Goal: Communication & Community: Answer question/provide support

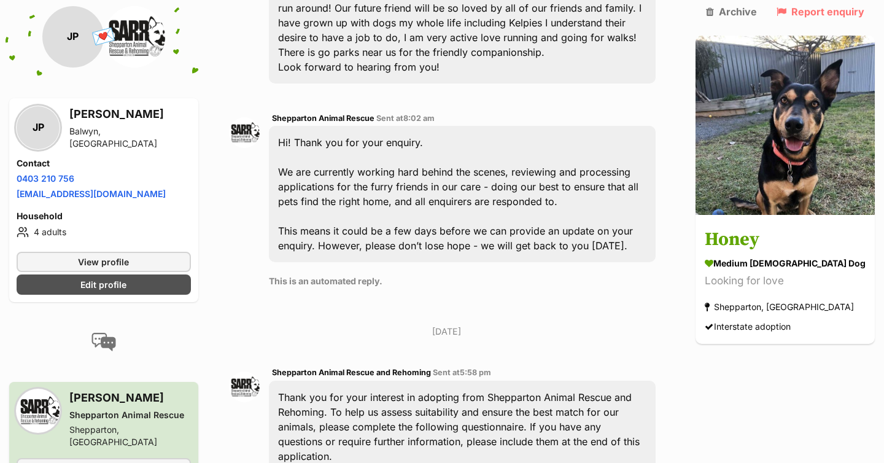
scroll to position [407, 0]
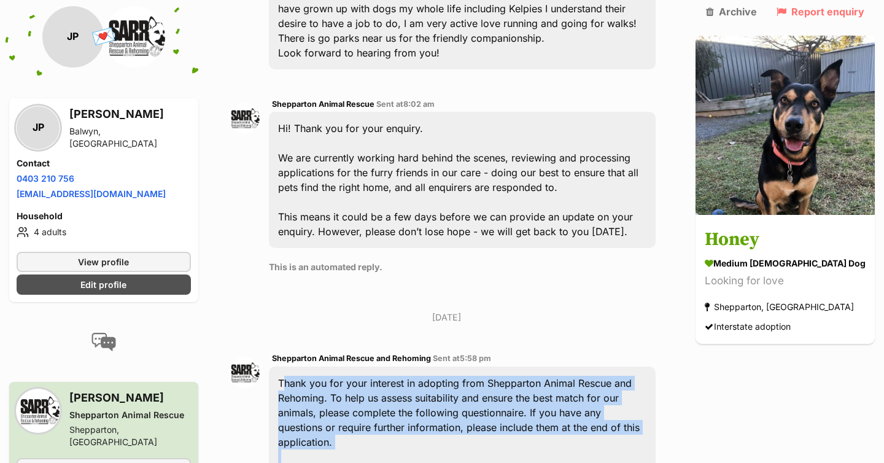
drag, startPoint x: 500, startPoint y: 269, endPoint x: 285, endPoint y: 378, distance: 240.9
copy div "Thank you for your interest in adopting from Shepparton Animal Rescue and Rehom…"
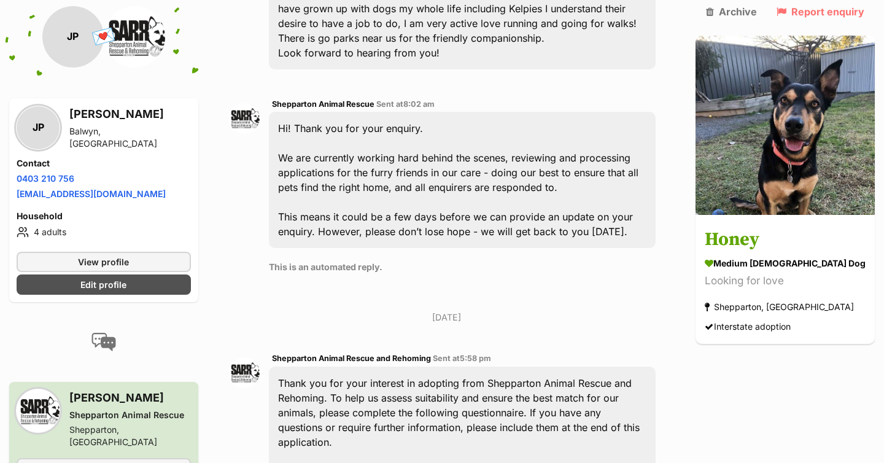
click at [488, 357] on span "5:58 pm" at bounding box center [475, 358] width 31 height 9
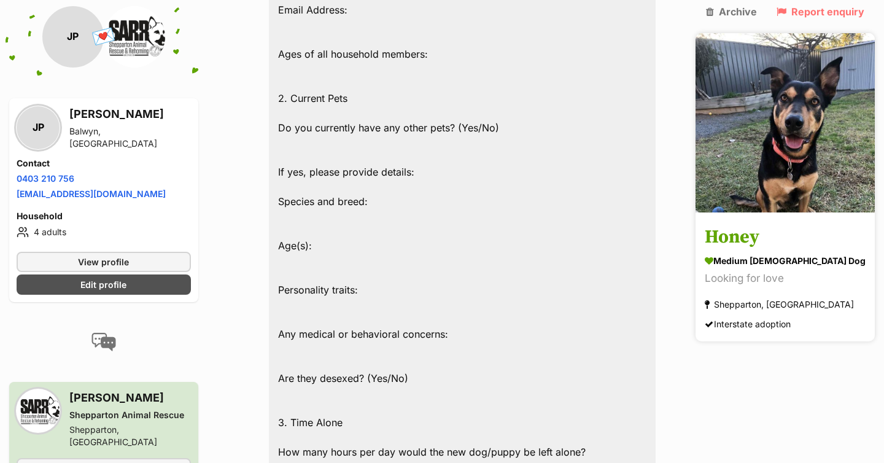
scroll to position [984, 0]
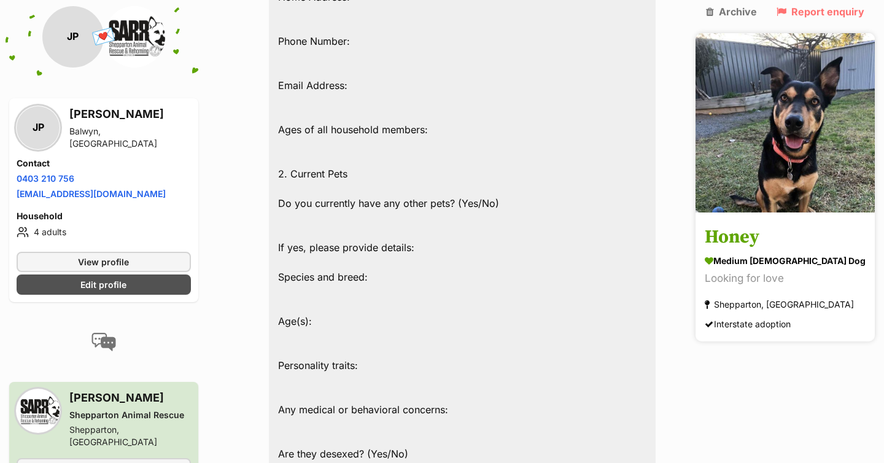
click at [800, 224] on link "Honey medium female Dog Looking for love Shepparton, VIC Interstate adoption" at bounding box center [785, 278] width 179 height 127
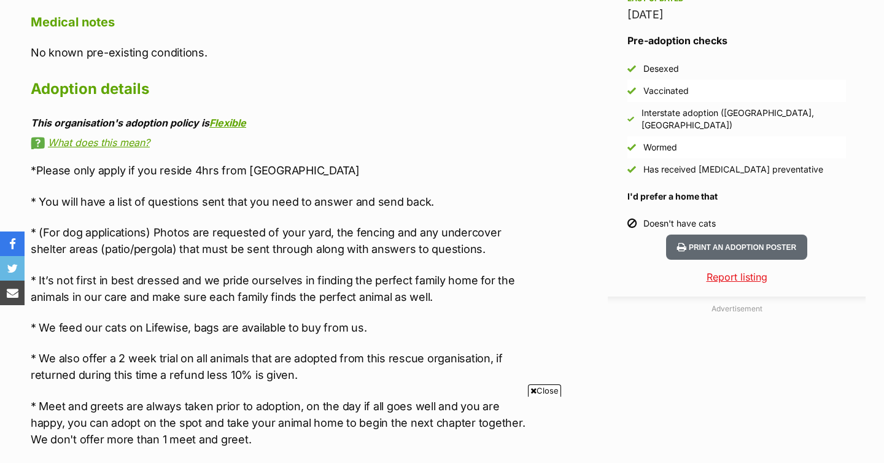
scroll to position [1042, 0]
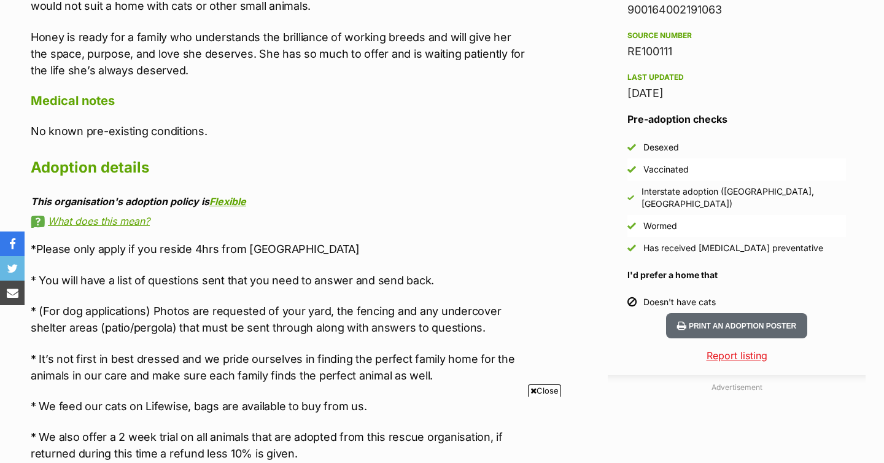
click at [426, 241] on p "*Please only apply if you reside 4hrs from Shepparton" at bounding box center [279, 249] width 496 height 17
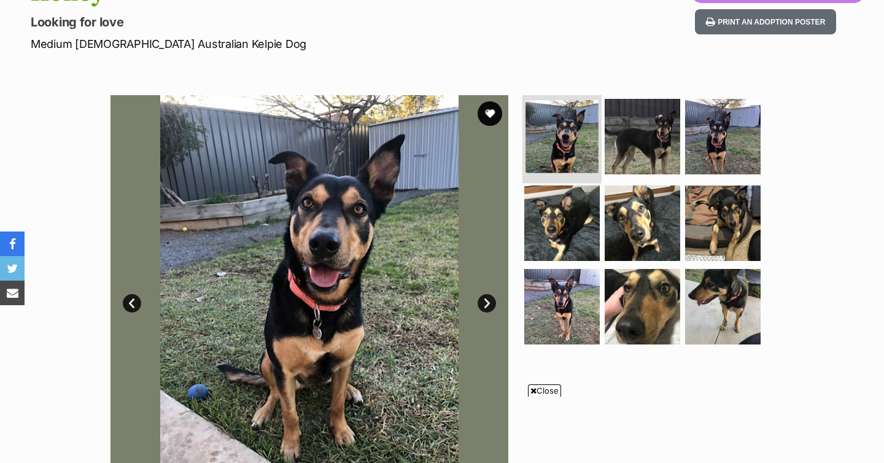
scroll to position [162, 0]
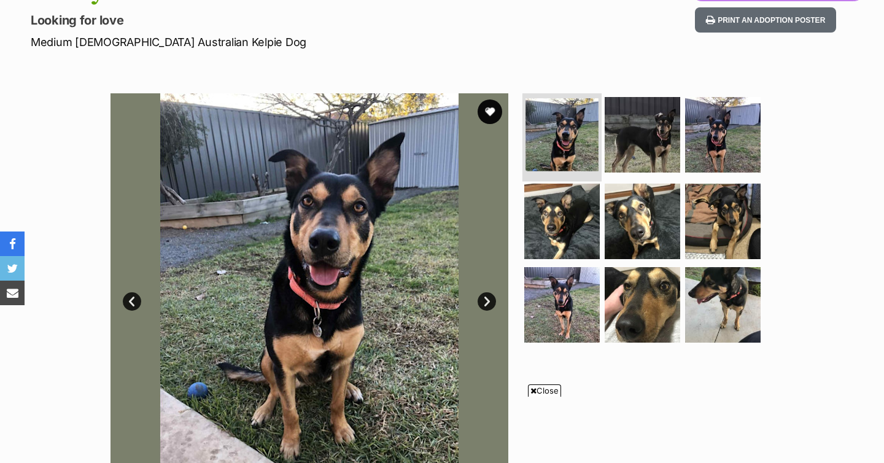
click at [543, 119] on img at bounding box center [562, 134] width 73 height 73
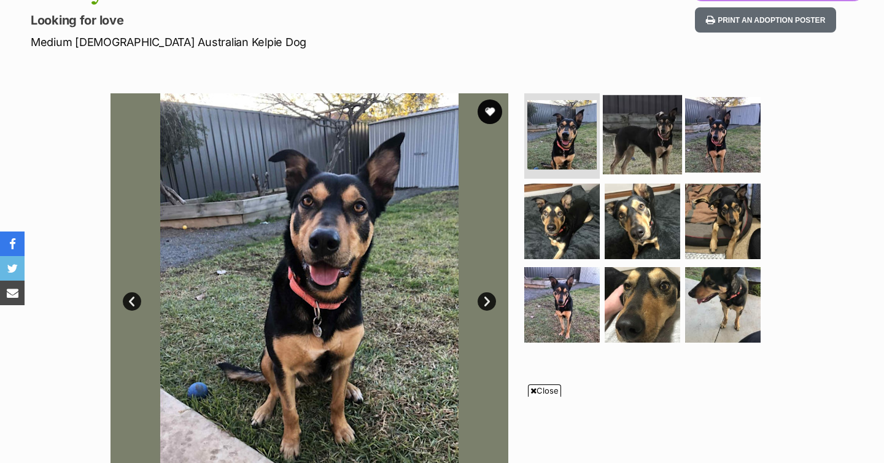
click at [668, 135] on img at bounding box center [642, 134] width 79 height 79
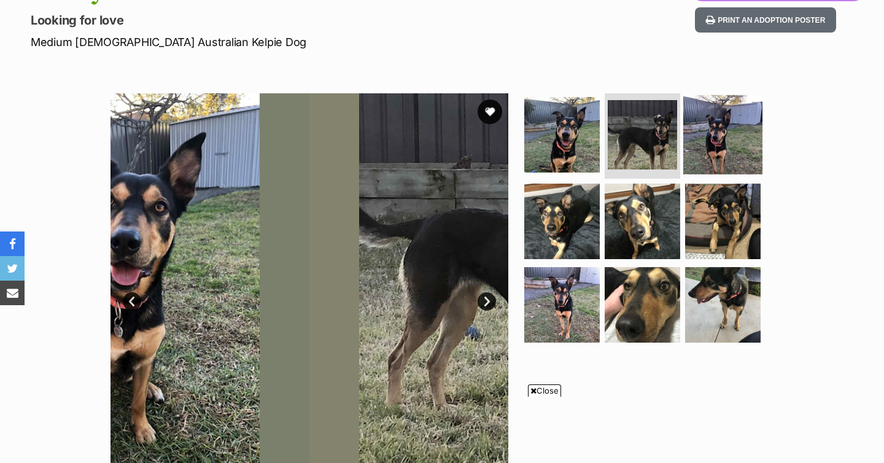
click at [703, 138] on img at bounding box center [723, 134] width 79 height 79
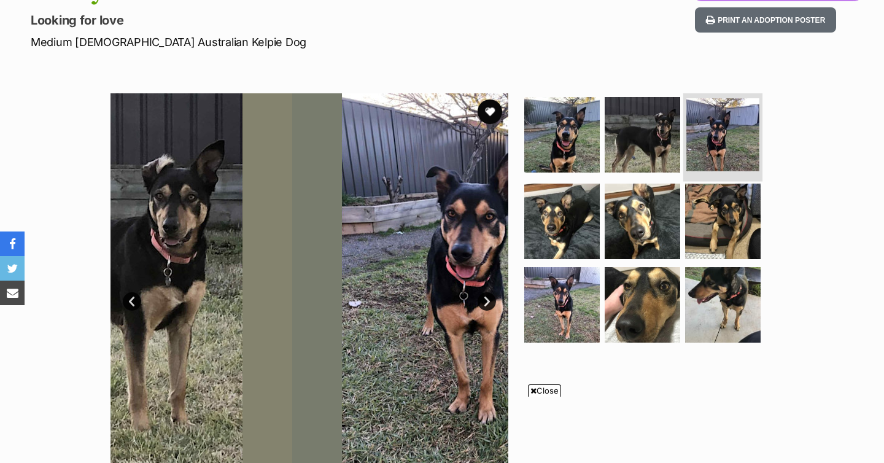
scroll to position [267, 0]
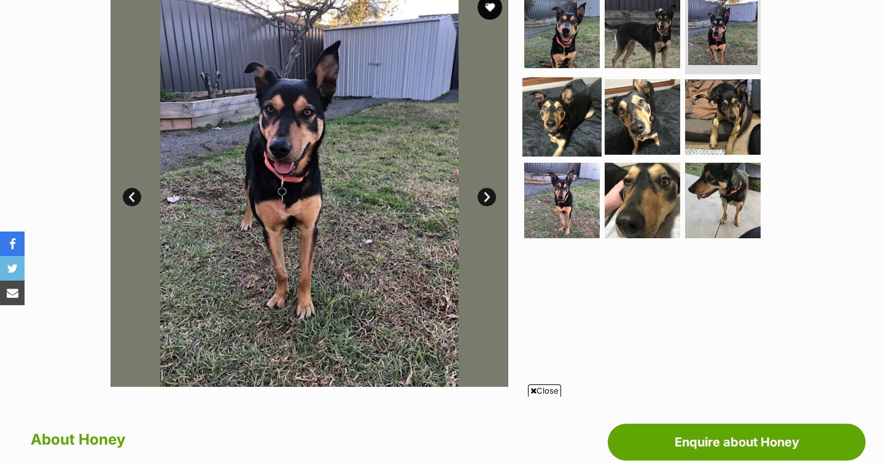
click at [559, 119] on img at bounding box center [562, 116] width 79 height 79
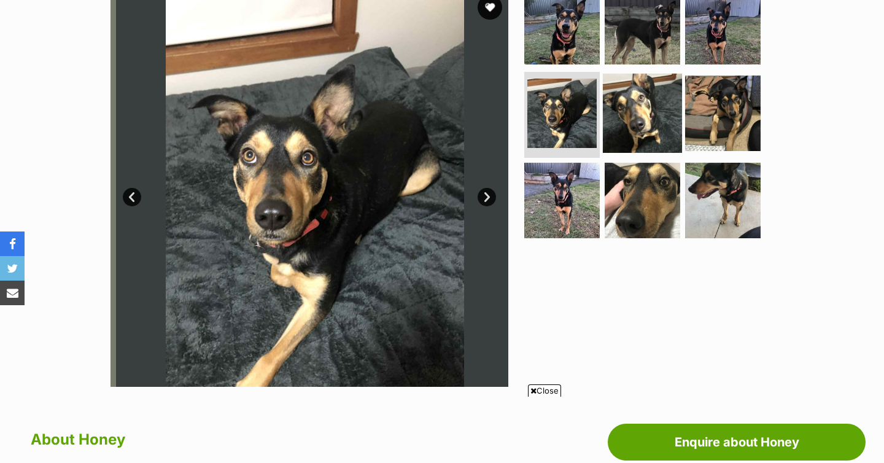
click at [611, 124] on img at bounding box center [642, 113] width 79 height 79
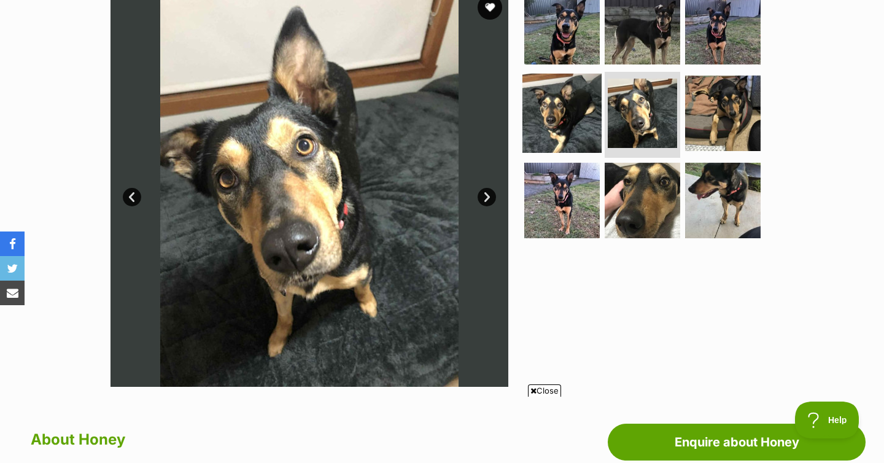
scroll to position [0, 0]
click at [576, 120] on img at bounding box center [562, 113] width 79 height 79
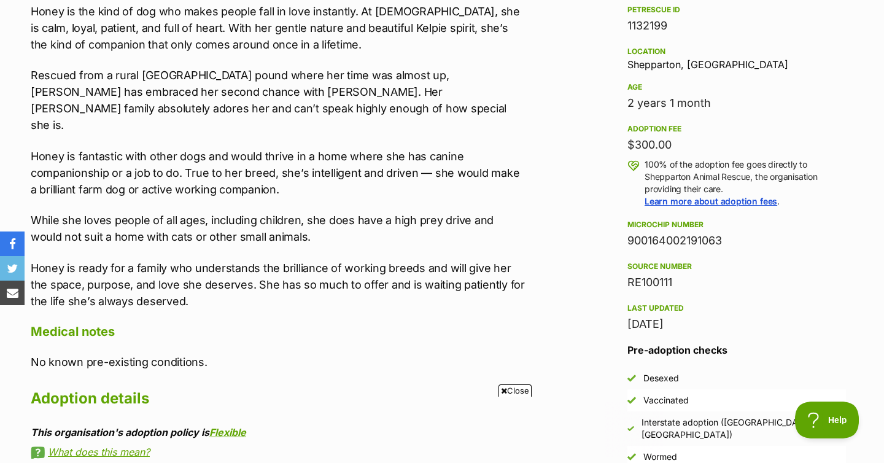
scroll to position [780, 0]
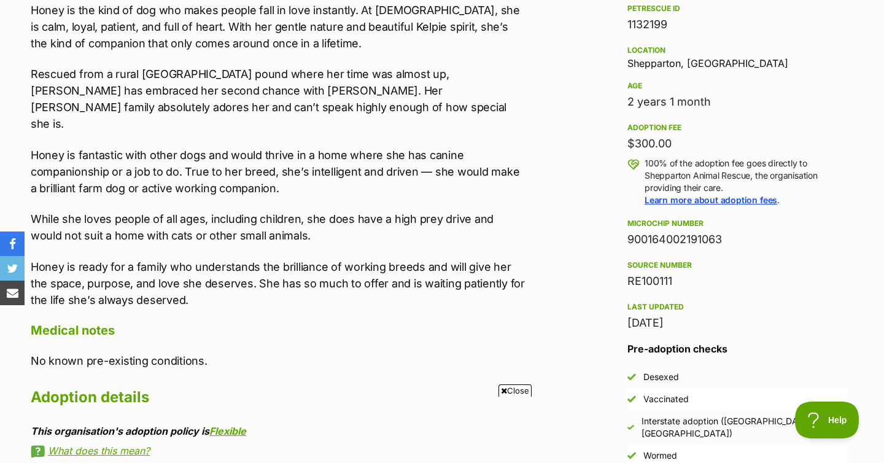
click at [469, 225] on p "While she loves people of all ages, including children, she does have a high pr…" at bounding box center [279, 227] width 496 height 33
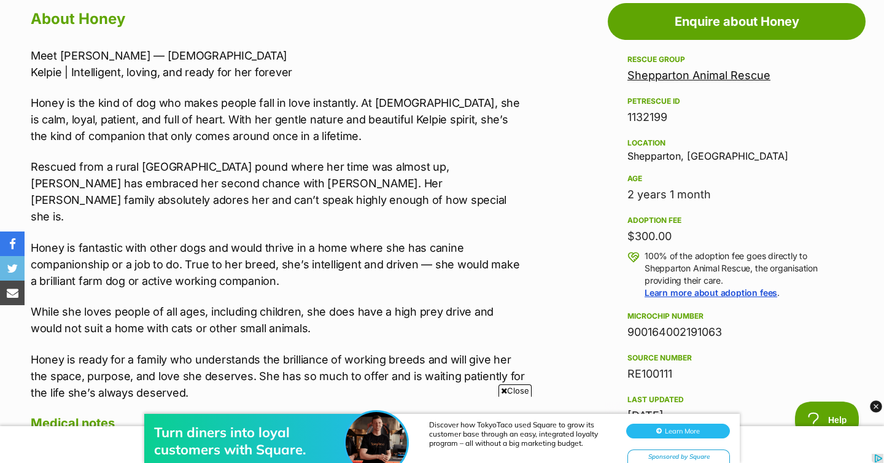
scroll to position [691, 0]
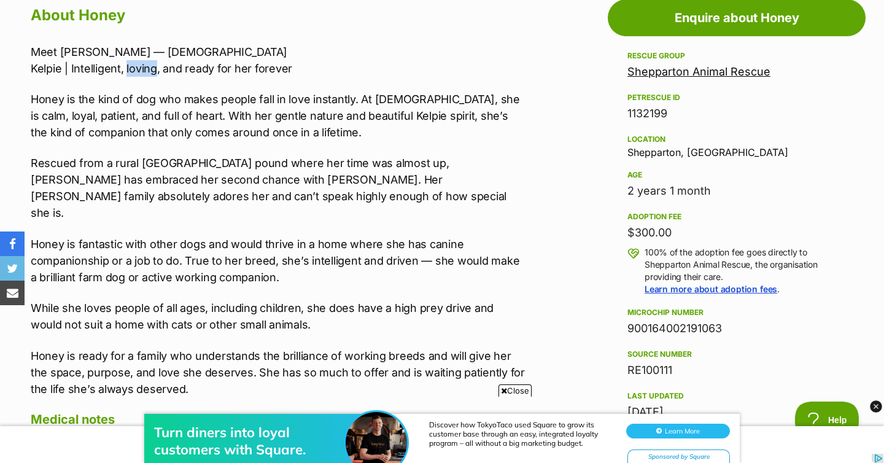
drag, startPoint x: 126, startPoint y: 66, endPoint x: 156, endPoint y: 66, distance: 30.1
click at [156, 66] on p "Meet Honey — 2 years old Kelpie | Intelligent, loving, and ready for her forever" at bounding box center [279, 60] width 496 height 33
click at [157, 66] on p "Meet Honey — 2 years old Kelpie | Intelligent, loving, and ready for her forever" at bounding box center [279, 60] width 496 height 33
drag, startPoint x: 127, startPoint y: 67, endPoint x: 157, endPoint y: 69, distance: 30.1
click at [157, 69] on p "Meet Honey — 2 years old Kelpie | Intelligent, loving, and ready for her forever" at bounding box center [279, 60] width 496 height 33
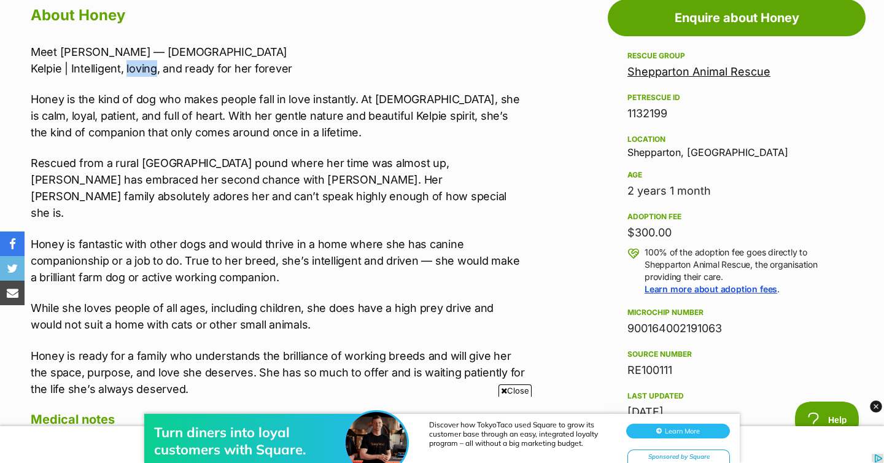
click at [157, 69] on p "Meet Honey — 2 years old Kelpie | Intelligent, loving, and ready for her forever" at bounding box center [279, 60] width 496 height 33
drag, startPoint x: 157, startPoint y: 69, endPoint x: 124, endPoint y: 66, distance: 33.3
click at [124, 66] on p "Meet Honey — 2 years old Kelpie | Intelligent, loving, and ready for her forever" at bounding box center [279, 60] width 496 height 33
copy p "loving"
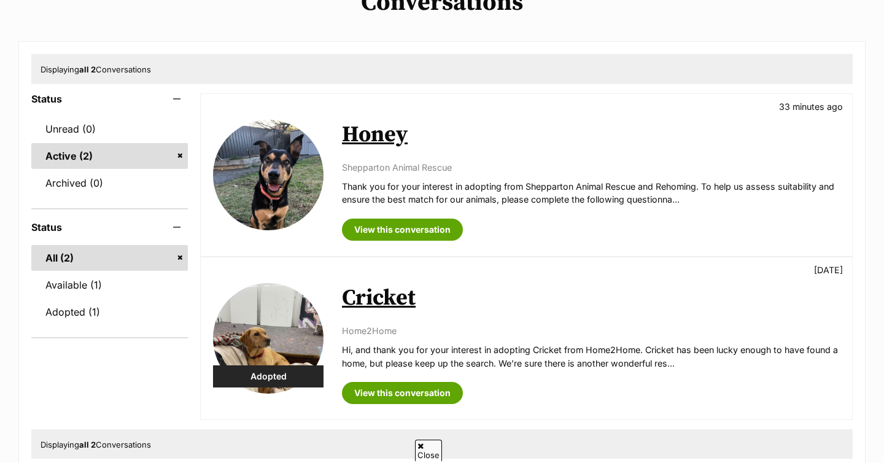
scroll to position [114, 0]
click at [305, 184] on img at bounding box center [268, 175] width 111 height 111
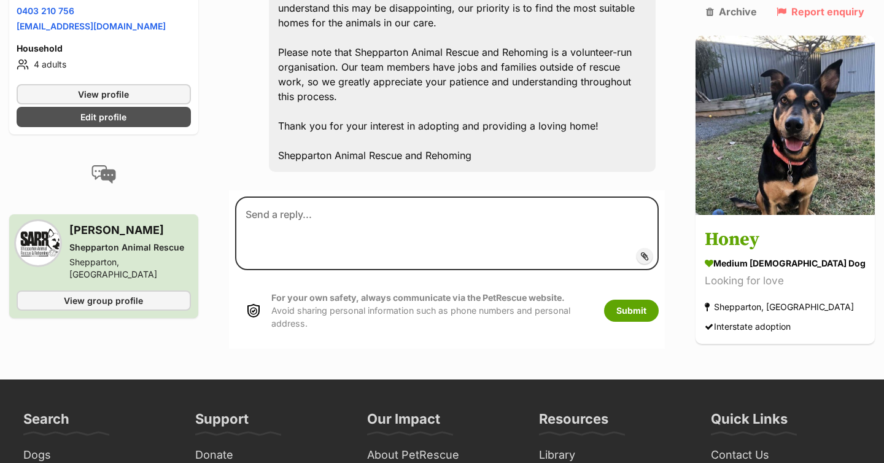
scroll to position [2769, 0]
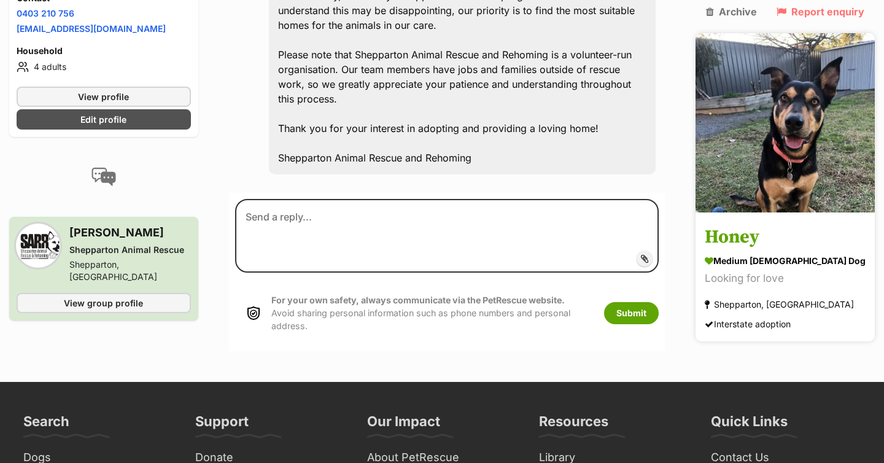
click at [780, 224] on h3 "Honey" at bounding box center [785, 238] width 161 height 28
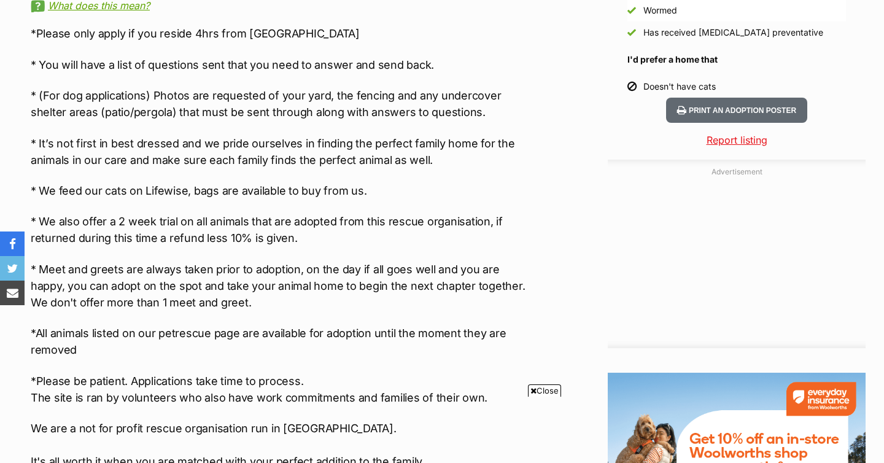
click at [545, 394] on span "Close" at bounding box center [544, 390] width 33 height 12
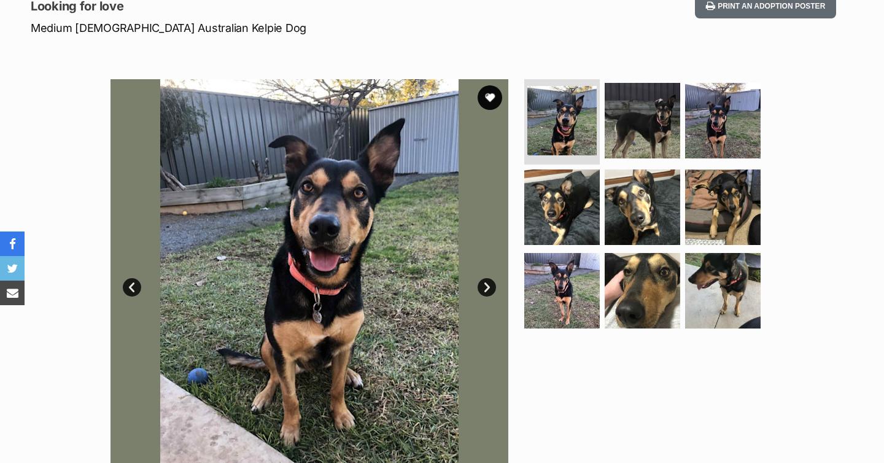
scroll to position [200, 0]
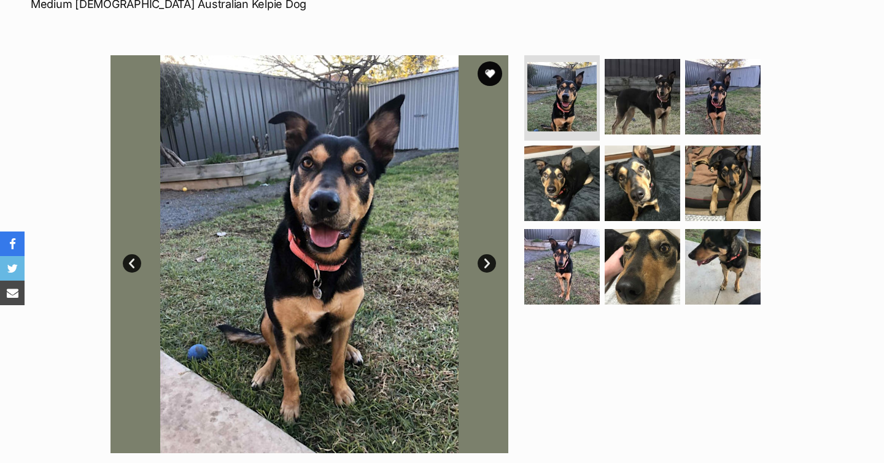
click at [483, 260] on link "Next" at bounding box center [487, 263] width 18 height 18
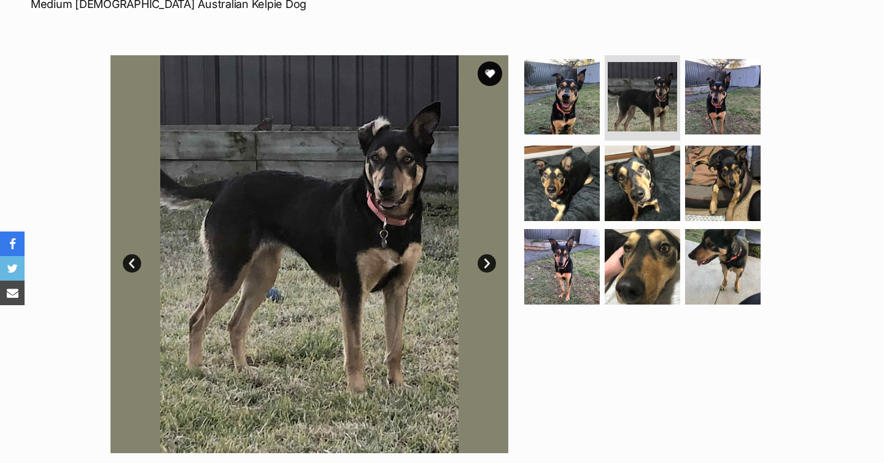
click at [483, 261] on link "Next" at bounding box center [487, 263] width 18 height 18
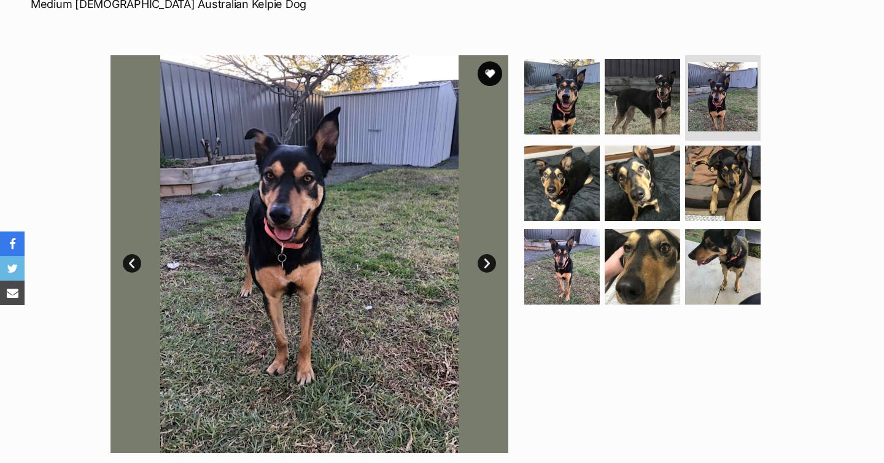
click at [483, 261] on link "Next" at bounding box center [487, 263] width 18 height 18
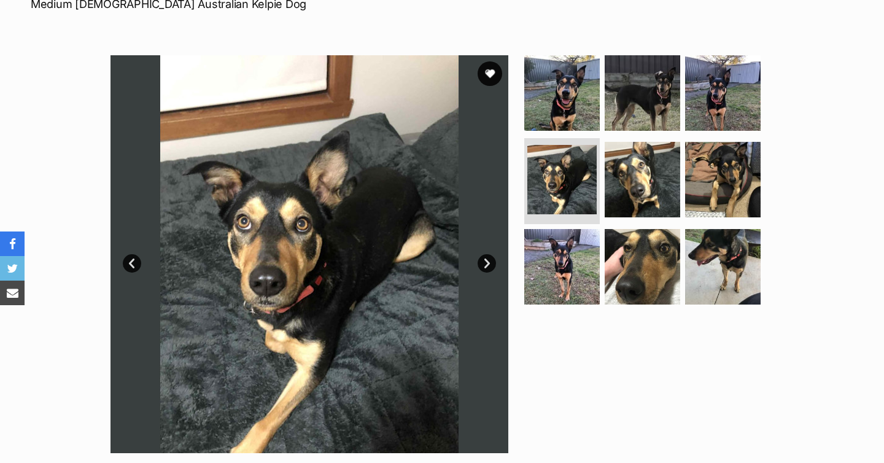
click at [483, 261] on link "Next" at bounding box center [487, 263] width 18 height 18
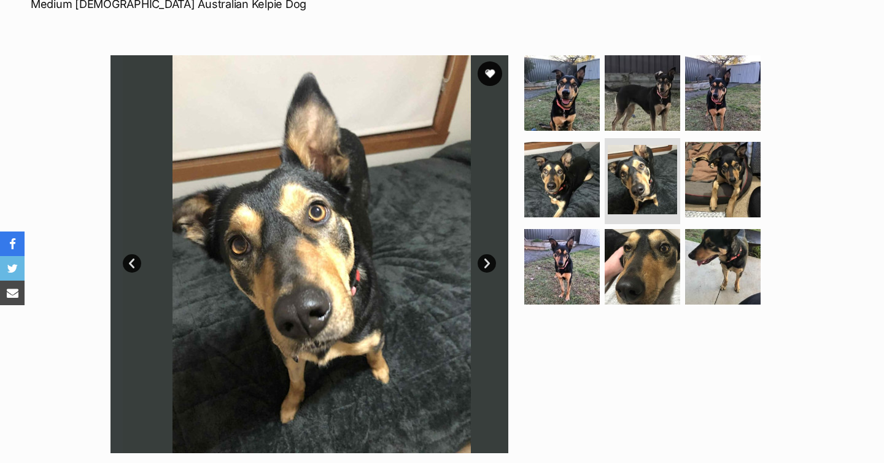
click at [483, 261] on link "Next" at bounding box center [487, 263] width 18 height 18
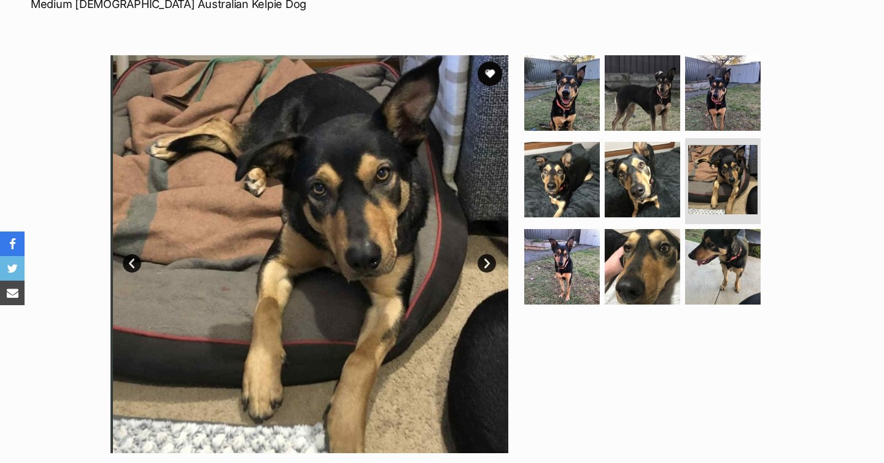
click at [483, 262] on link "Next" at bounding box center [487, 263] width 18 height 18
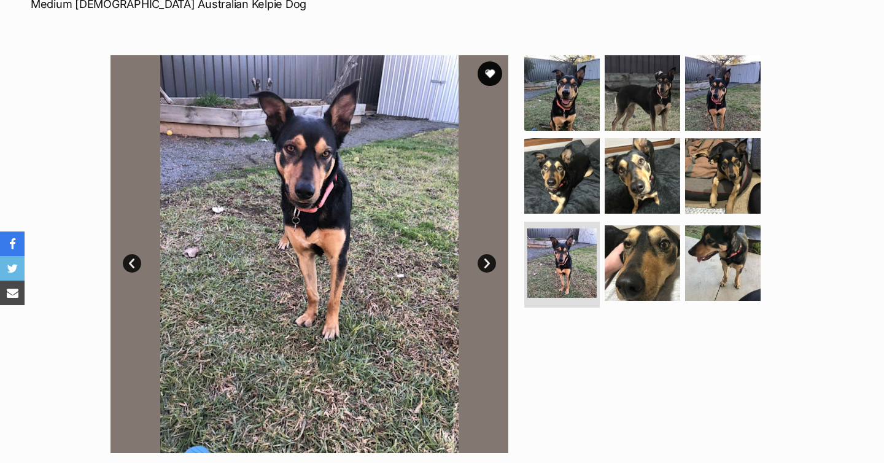
click at [483, 262] on link "Next" at bounding box center [487, 263] width 18 height 18
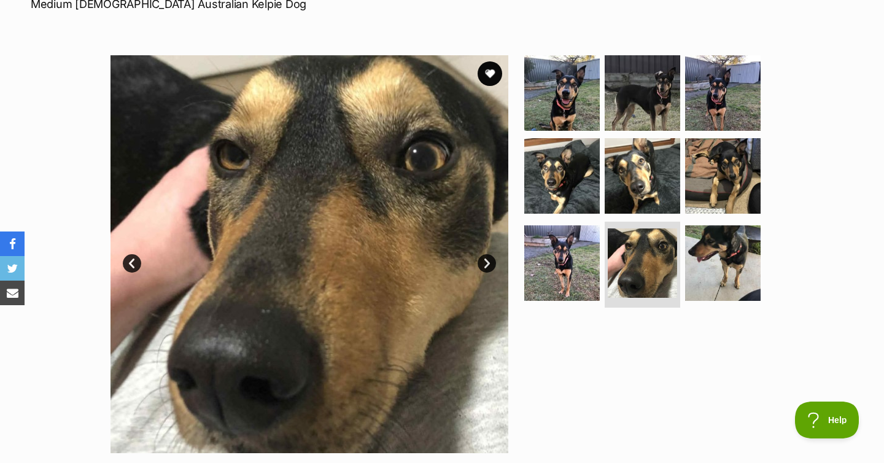
scroll to position [0, 0]
click at [486, 260] on link "Next" at bounding box center [487, 263] width 18 height 18
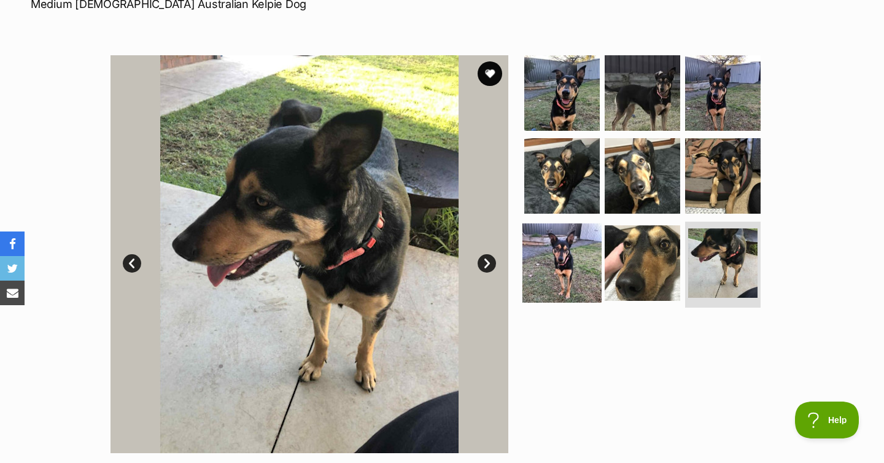
click at [561, 274] on img at bounding box center [562, 263] width 79 height 79
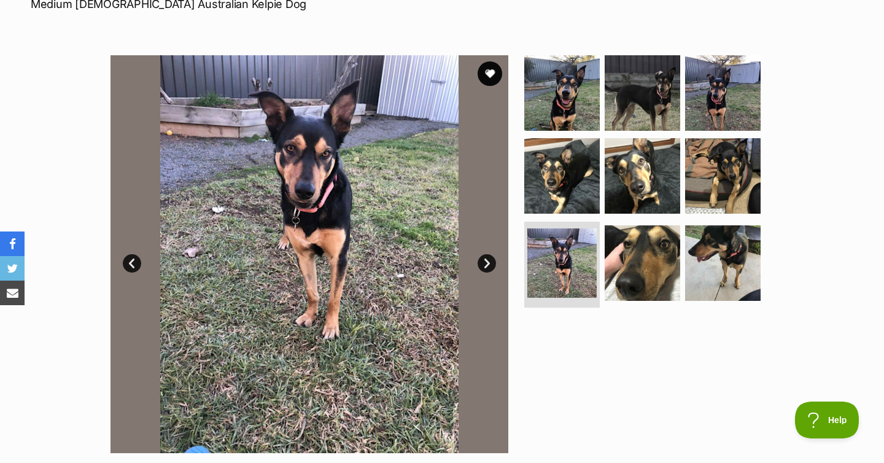
click at [490, 264] on link "Next" at bounding box center [487, 263] width 18 height 18
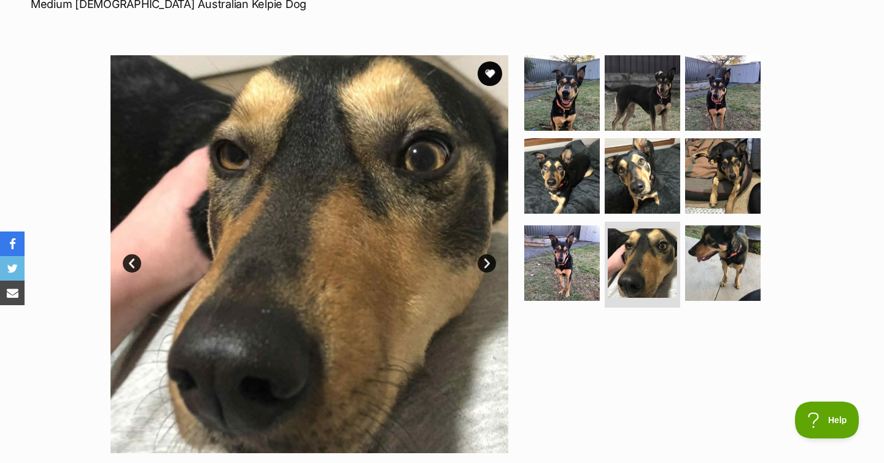
click at [486, 265] on link "Next" at bounding box center [487, 263] width 18 height 18
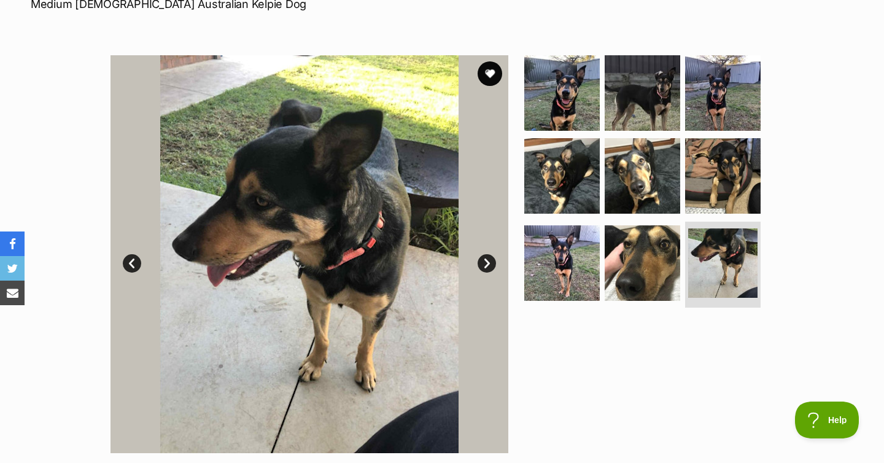
click at [486, 265] on link "Next" at bounding box center [487, 263] width 18 height 18
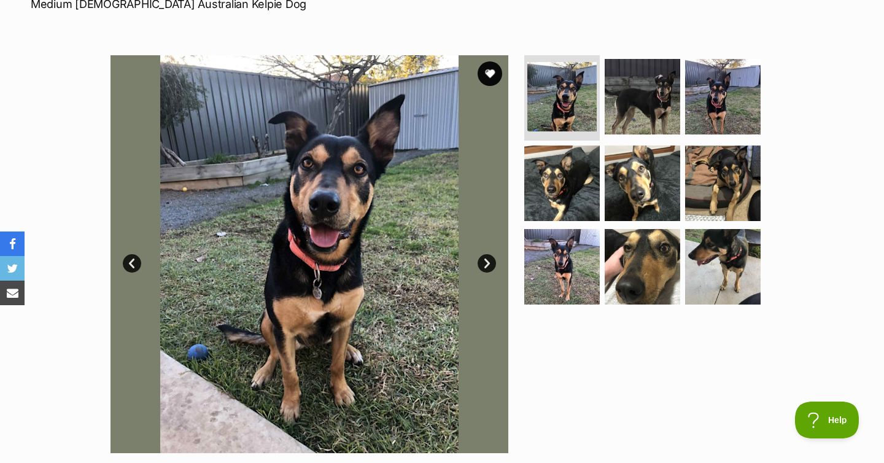
click at [485, 264] on link "Next" at bounding box center [487, 263] width 18 height 18
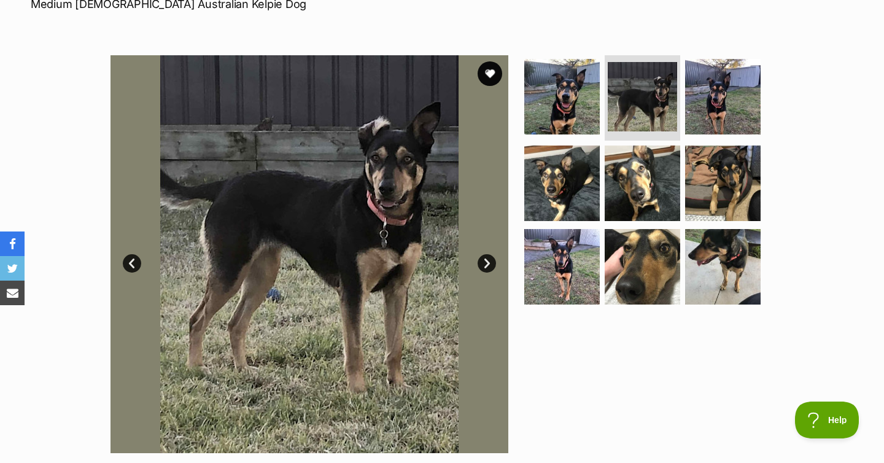
click at [485, 264] on link "Next" at bounding box center [487, 263] width 18 height 18
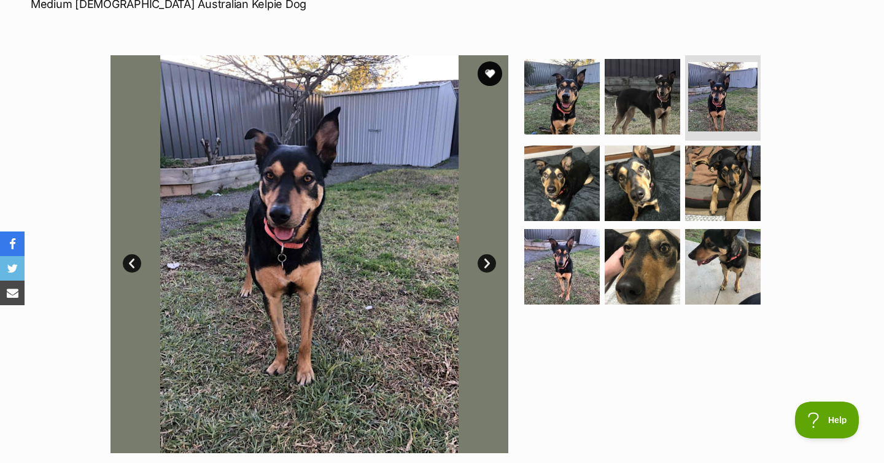
click at [485, 264] on link "Next" at bounding box center [487, 263] width 18 height 18
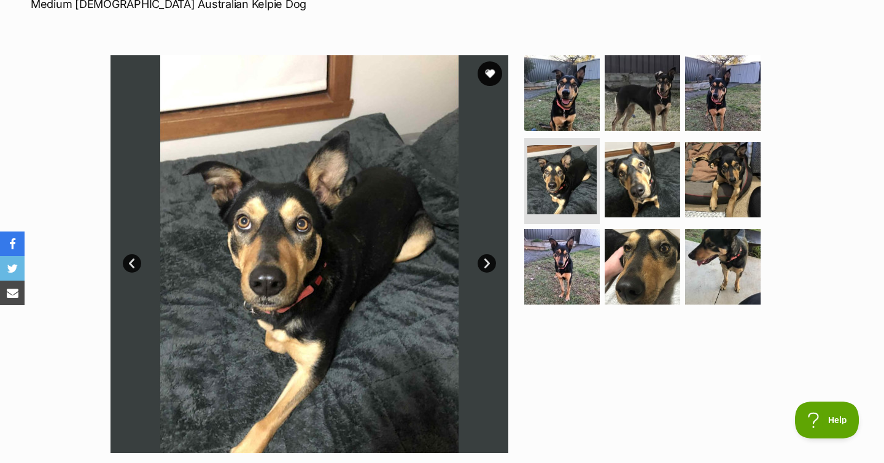
click at [485, 264] on link "Next" at bounding box center [487, 263] width 18 height 18
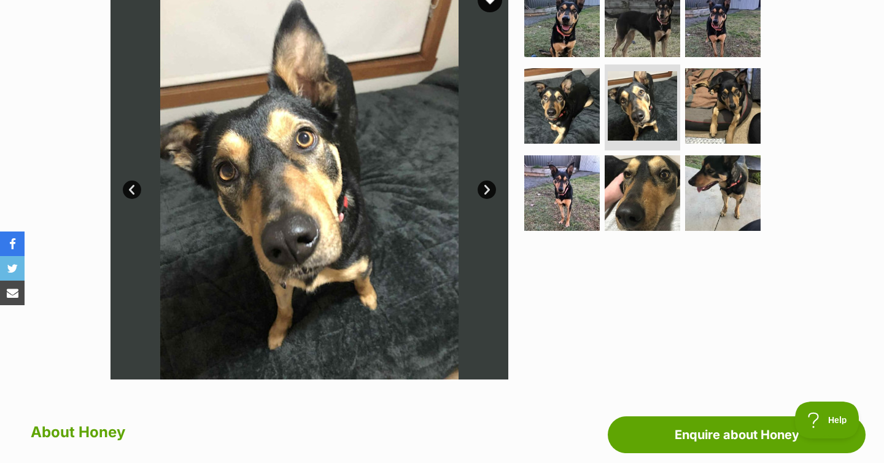
scroll to position [273, 0]
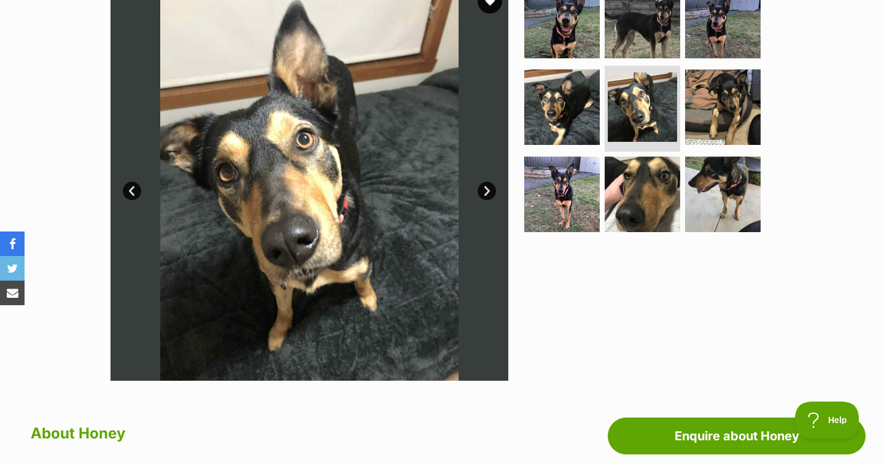
click at [486, 190] on link "Next" at bounding box center [487, 191] width 18 height 18
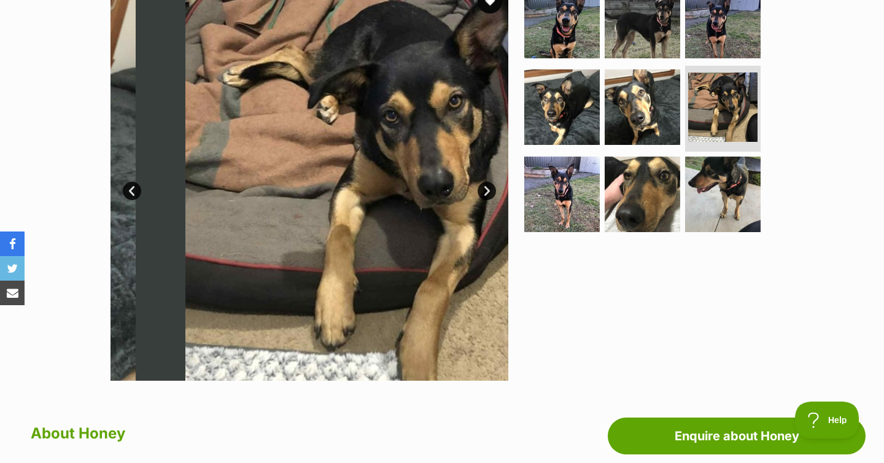
scroll to position [0, 0]
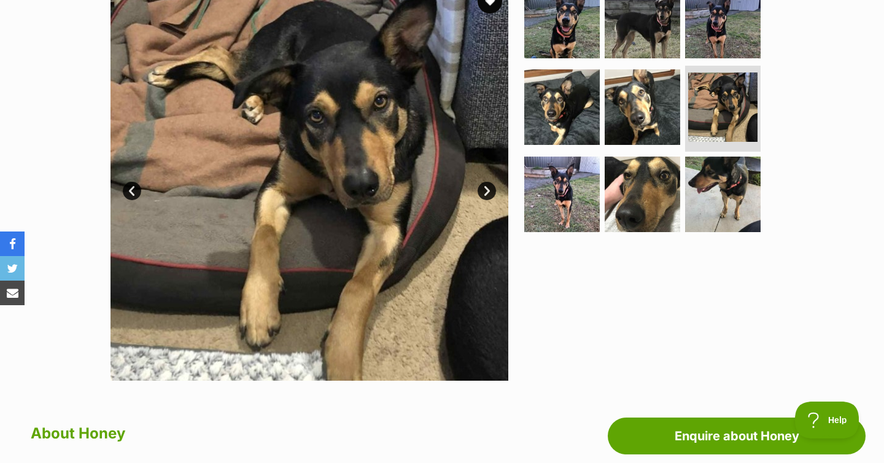
click at [486, 191] on link "Next" at bounding box center [487, 191] width 18 height 18
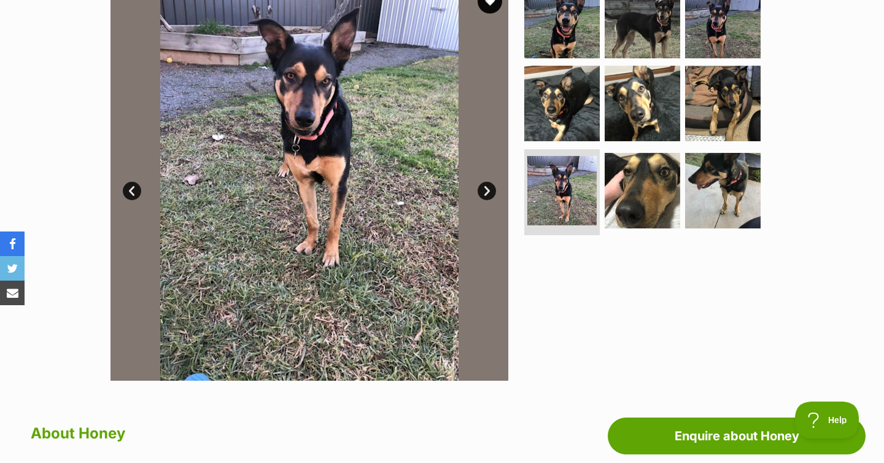
click at [486, 191] on link "Next" at bounding box center [487, 191] width 18 height 18
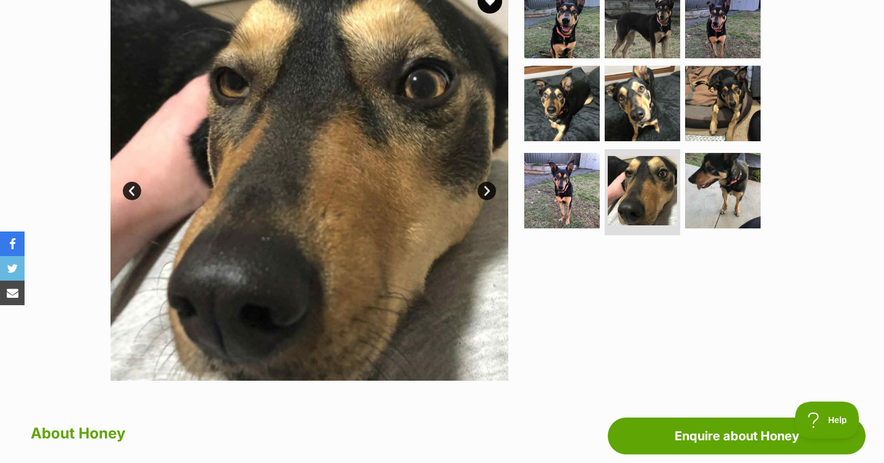
click at [486, 191] on link "Next" at bounding box center [487, 191] width 18 height 18
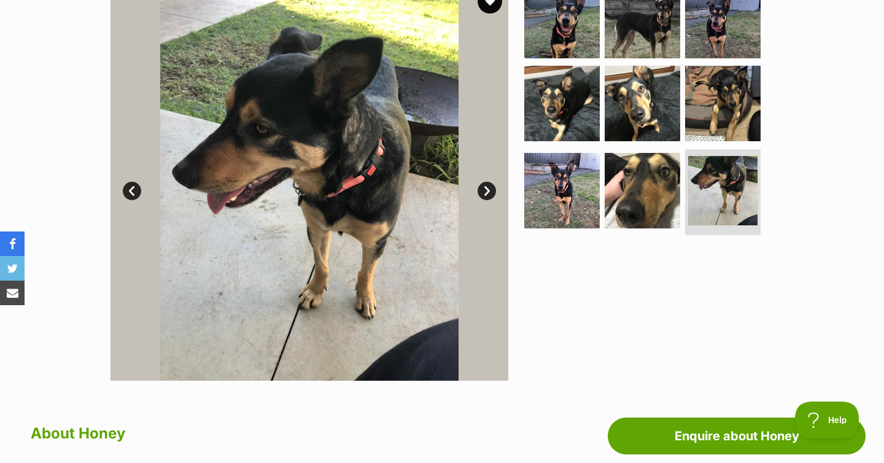
click at [486, 191] on link "Next" at bounding box center [487, 191] width 18 height 18
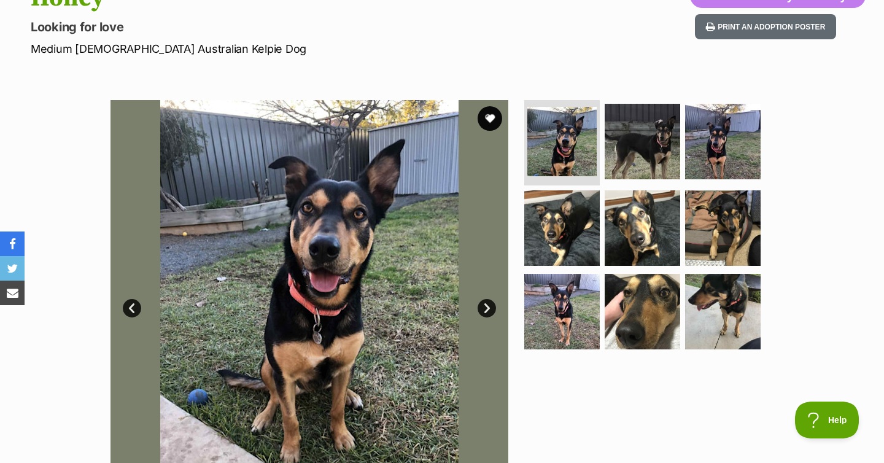
scroll to position [155, 0]
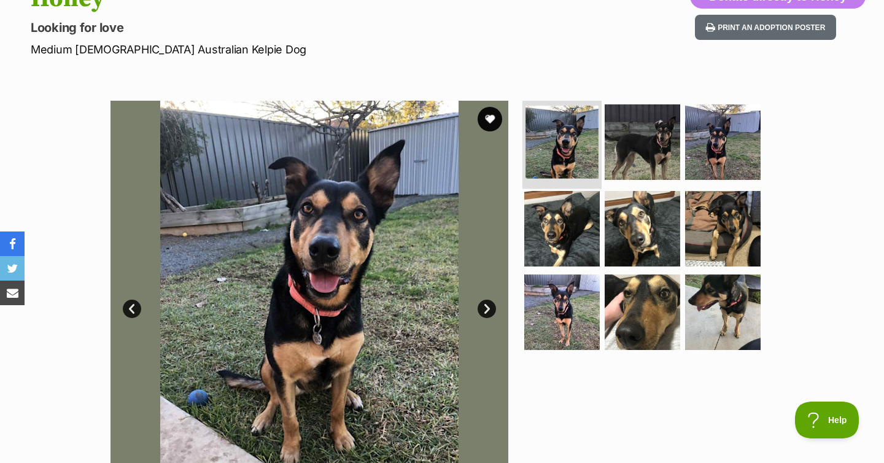
click at [547, 154] on img at bounding box center [562, 142] width 73 height 73
click at [485, 313] on link "Next" at bounding box center [487, 309] width 18 height 18
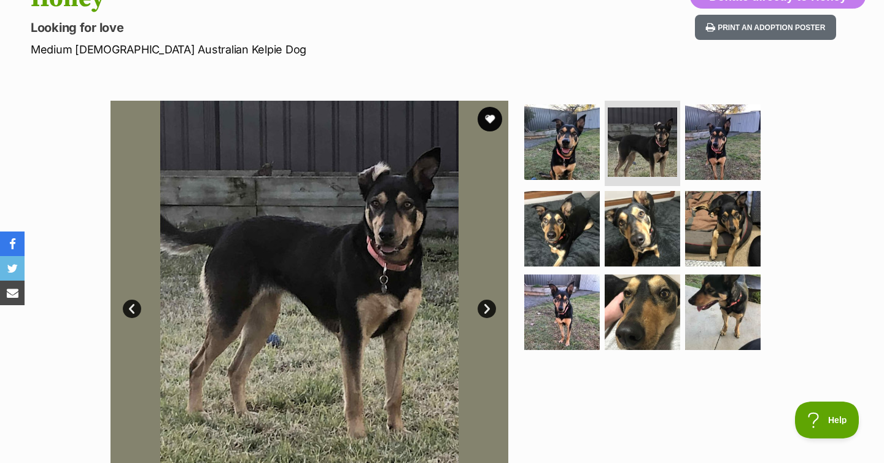
click at [485, 309] on link "Next" at bounding box center [487, 309] width 18 height 18
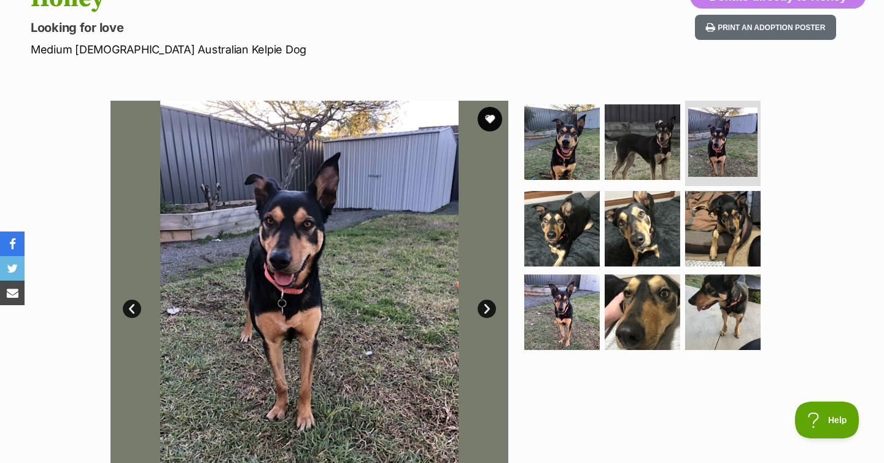
click at [485, 309] on link "Next" at bounding box center [487, 309] width 18 height 18
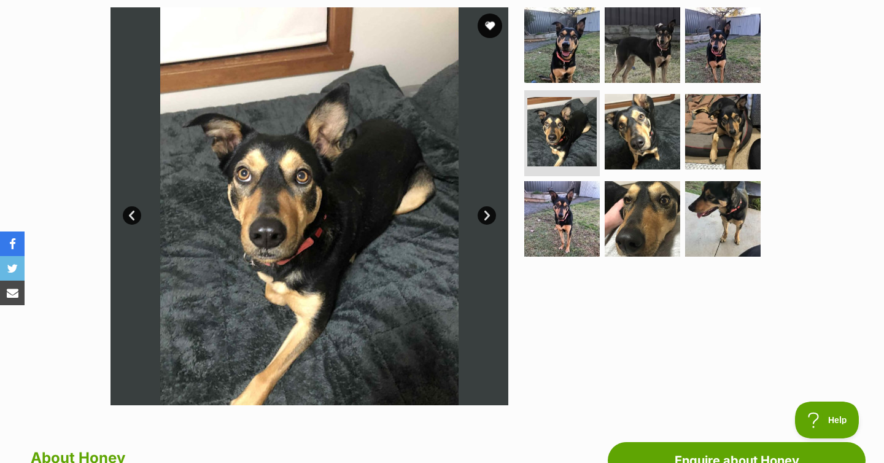
scroll to position [262, 0]
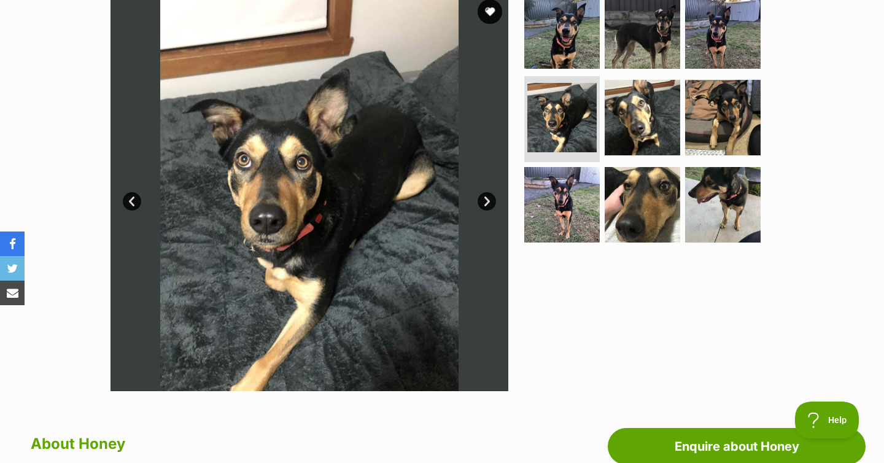
click at [481, 197] on link "Next" at bounding box center [487, 201] width 18 height 18
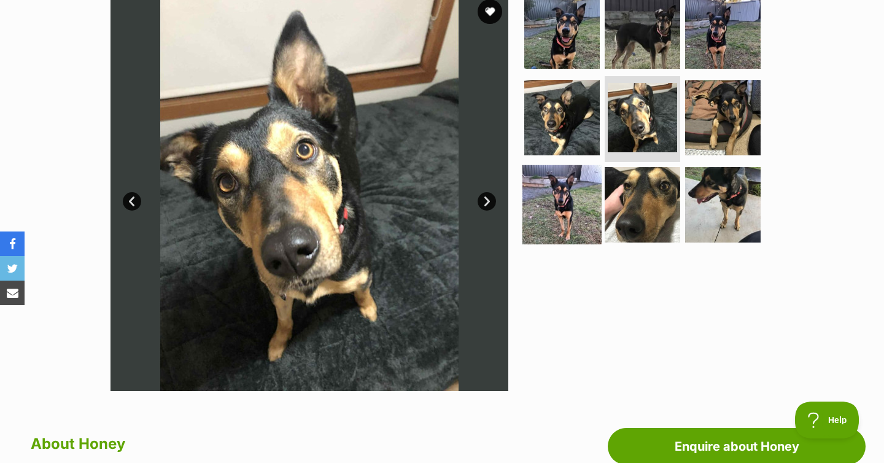
click at [561, 202] on img at bounding box center [562, 204] width 79 height 79
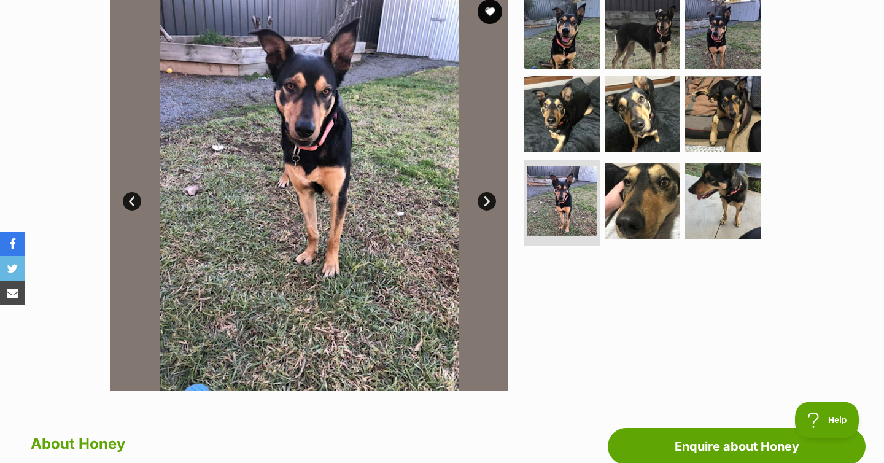
click at [487, 196] on link "Next" at bounding box center [487, 201] width 18 height 18
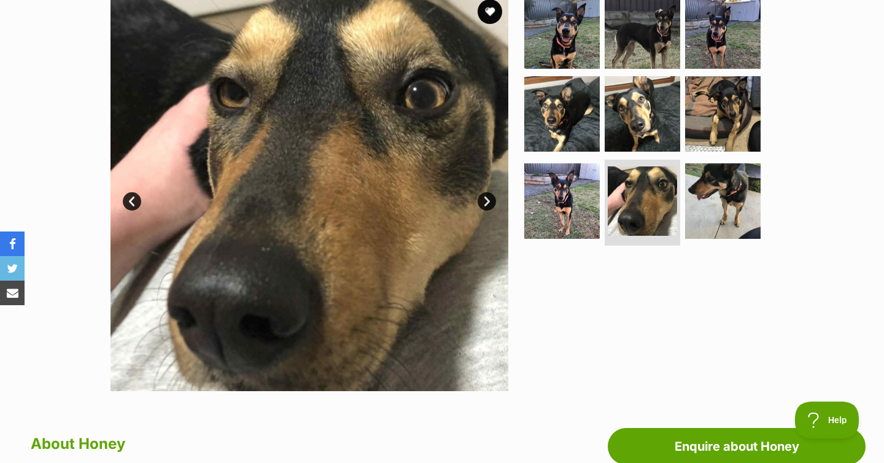
click at [487, 196] on link "Next" at bounding box center [487, 201] width 18 height 18
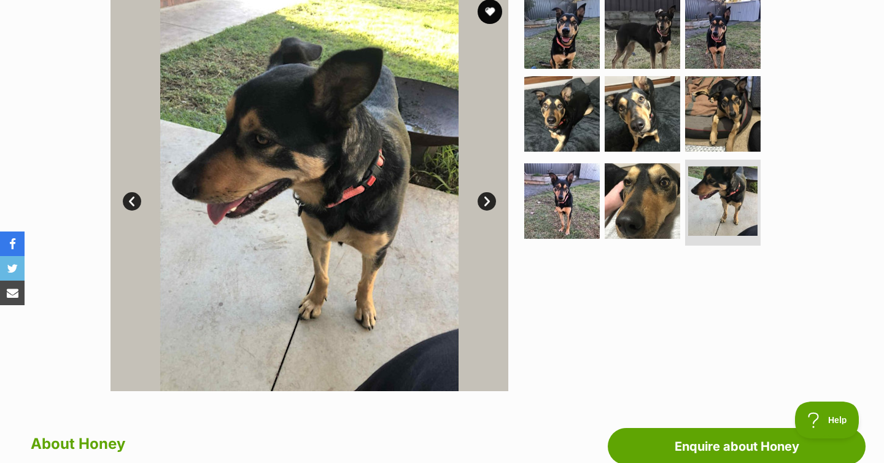
click at [487, 196] on link "Next" at bounding box center [487, 201] width 18 height 18
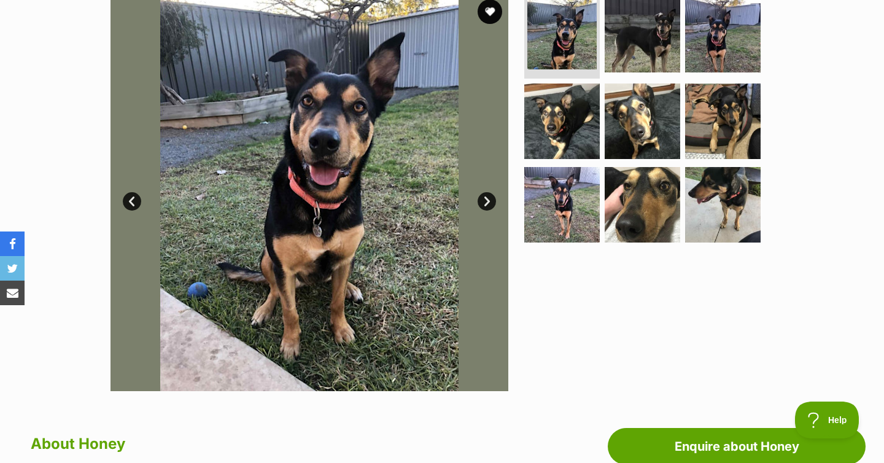
click at [487, 196] on link "Next" at bounding box center [487, 201] width 18 height 18
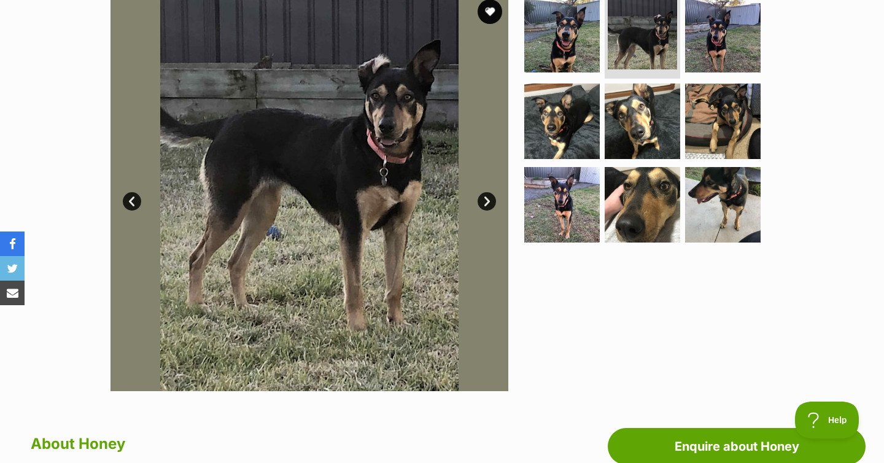
click at [487, 196] on link "Next" at bounding box center [487, 201] width 18 height 18
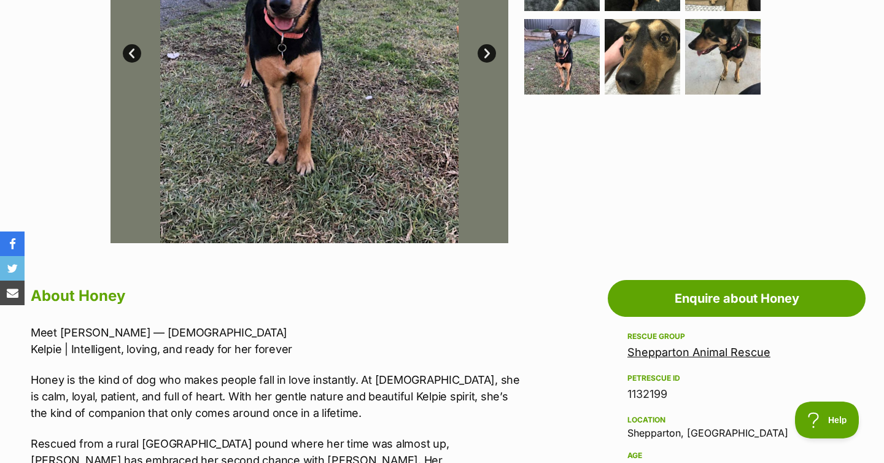
scroll to position [0, 0]
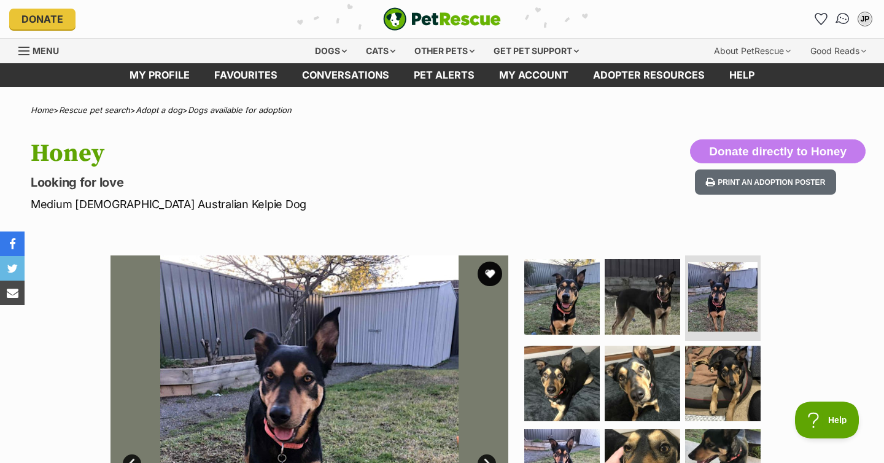
click at [846, 17] on img "Conversations" at bounding box center [843, 19] width 17 height 16
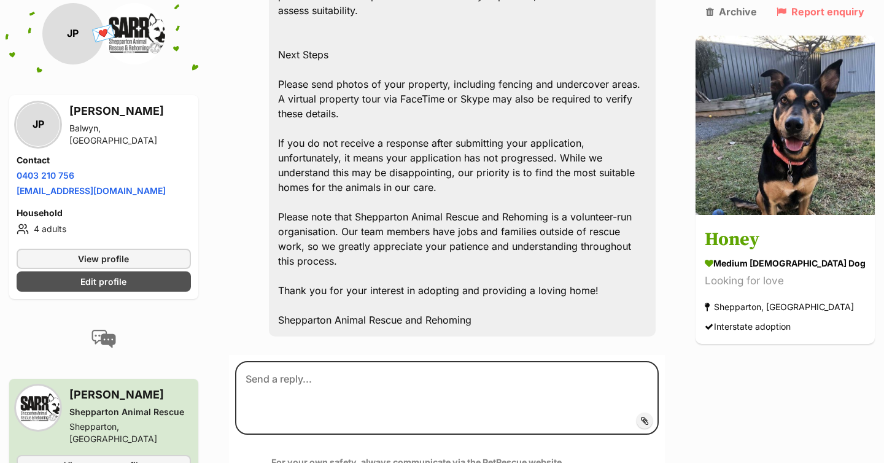
scroll to position [2535, 0]
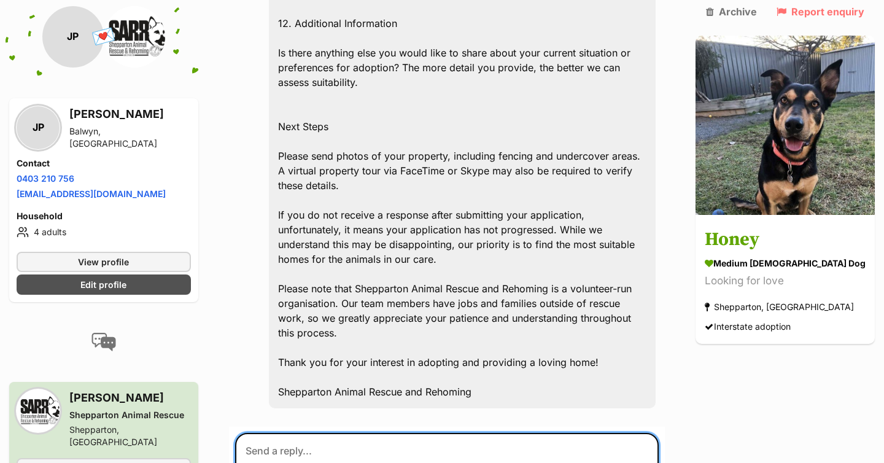
click at [432, 433] on textarea at bounding box center [447, 470] width 424 height 74
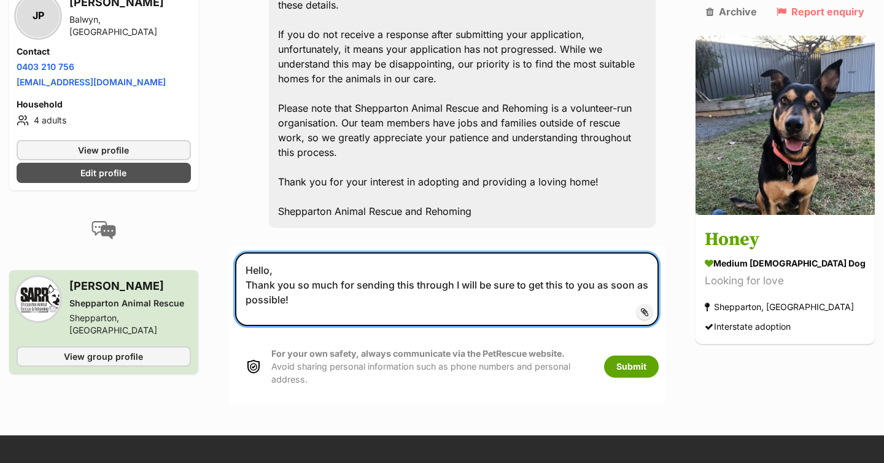
scroll to position [2713, 0]
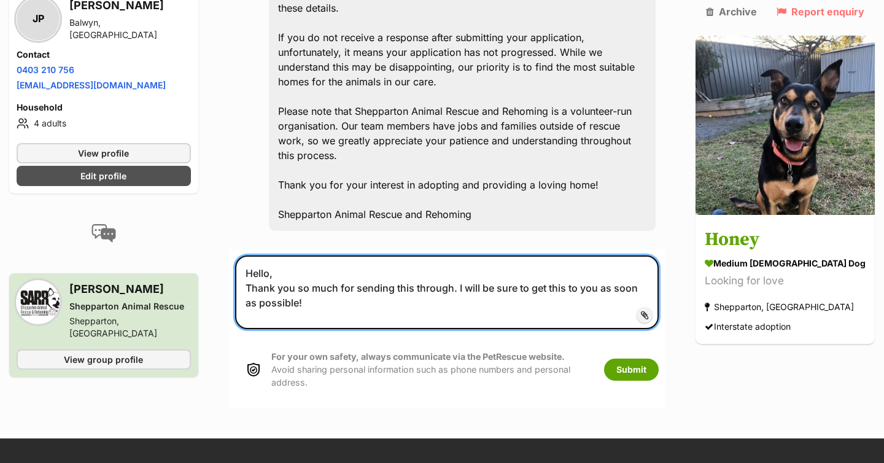
click at [348, 255] on textarea "Hello, Thank you so much for sending this through. I will be sure to get this t…" at bounding box center [447, 292] width 424 height 74
paste textarea "I would love to organise a meet and greet with [PERSON_NAME] to see her loving …"
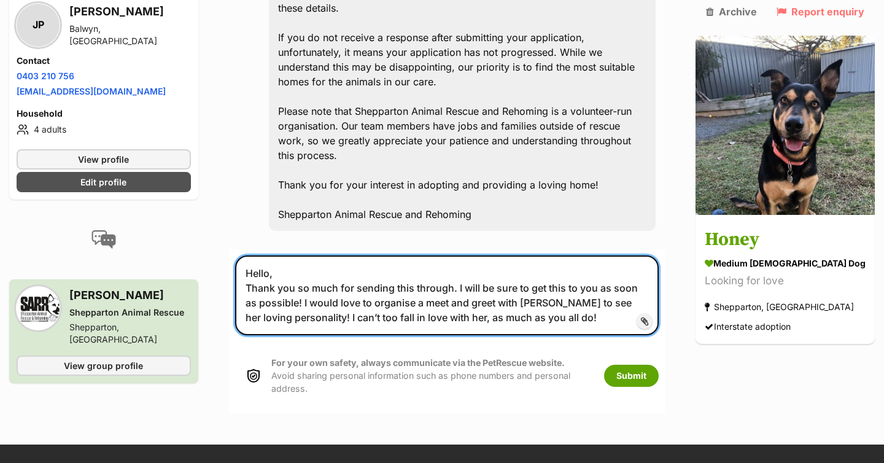
drag, startPoint x: 575, startPoint y: 229, endPoint x: 312, endPoint y: 230, distance: 263.5
click at [311, 255] on textarea "Hello, Thank you so much for sending this through. I will be sure to get this t…" at bounding box center [447, 295] width 424 height 80
click at [297, 255] on textarea "Hello, Thank you so much for sending this through. I will be sure to get this t…" at bounding box center [447, 295] width 424 height 80
click at [505, 255] on textarea "Hello, Thank you so much for sending this through. I will be sure to get this t…" at bounding box center [447, 295] width 424 height 80
click at [294, 255] on textarea "Hello, Thank you so much for sending this through. I will be sure to get this t…" at bounding box center [447, 295] width 424 height 80
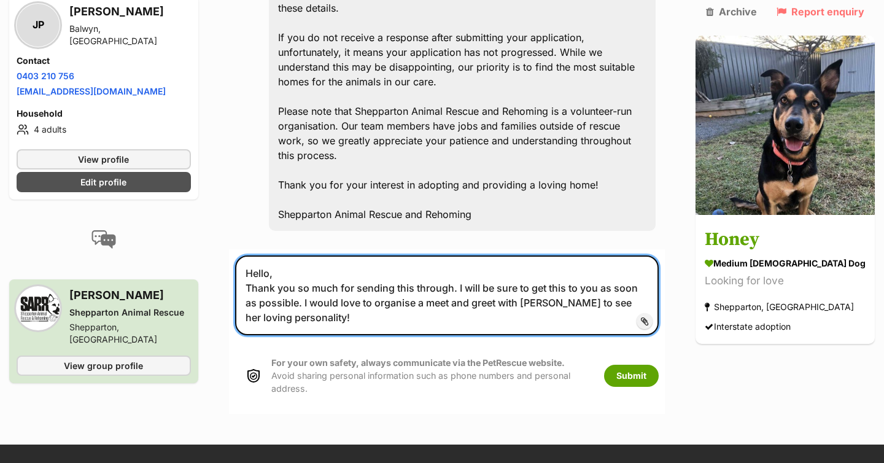
click at [325, 255] on textarea "Hello, Thank you so much for sending this through. I will be sure to get this t…" at bounding box center [447, 295] width 424 height 80
type textarea "Hello, Thank you so much for sending this through. I will be sure to get this t…"
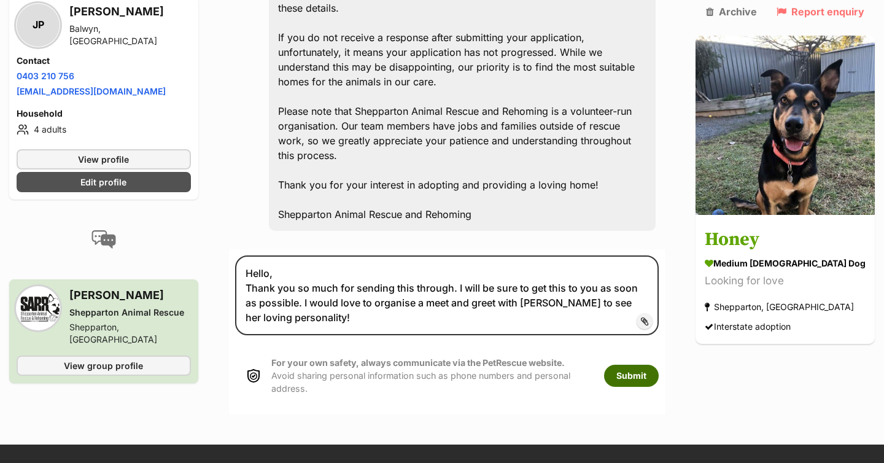
click at [659, 365] on button "Submit" at bounding box center [631, 376] width 55 height 22
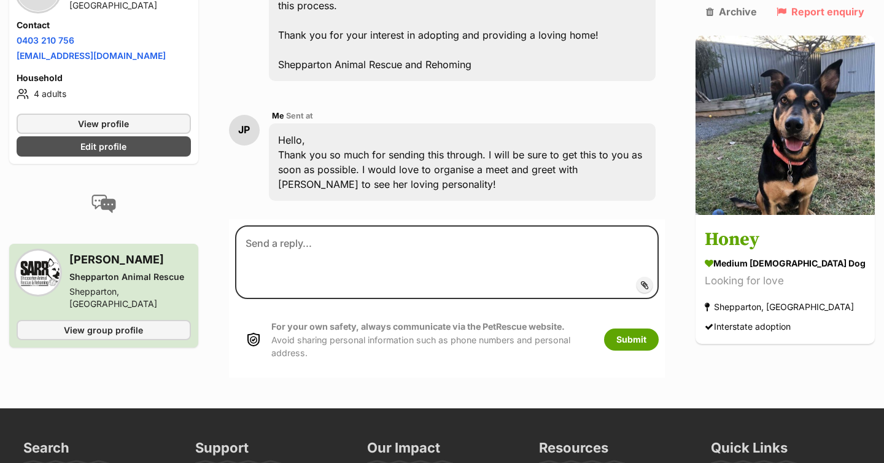
scroll to position [2857, 0]
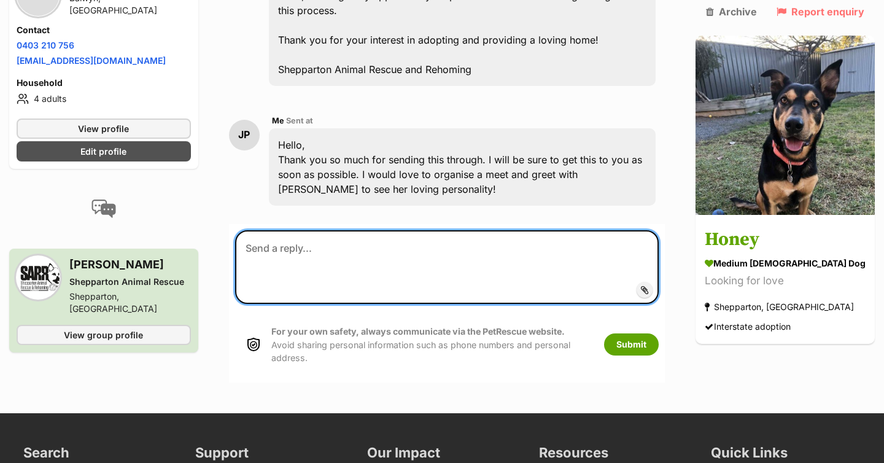
click at [441, 230] on textarea at bounding box center [447, 267] width 424 height 74
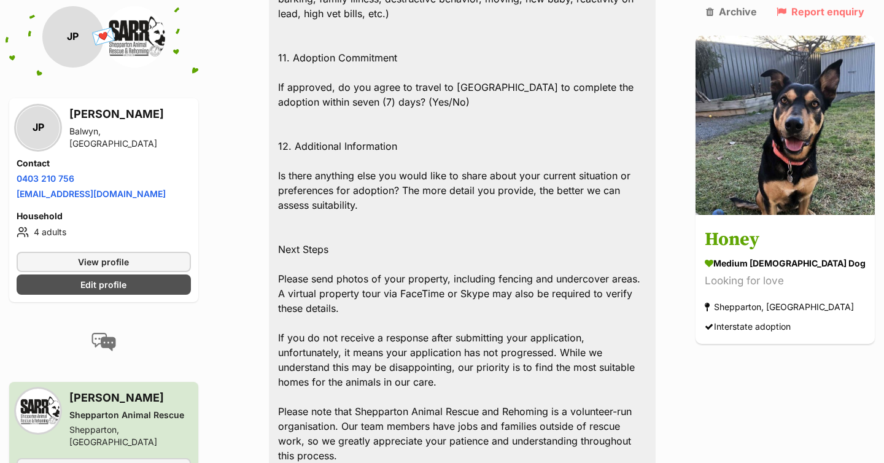
scroll to position [2413, 0]
